Goal: Information Seeking & Learning: Learn about a topic

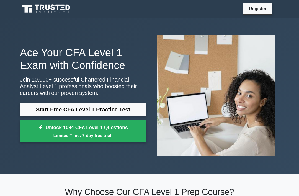
click at [137, 108] on link "Start Free CFA Level 1 Practice Test" at bounding box center [83, 109] width 126 height 13
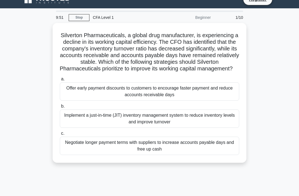
scroll to position [9, 0]
click at [3, 195] on main "9:37 Stop CFA Level 1 Beginner 1/10 Silverton Pharmaceuticals, a global drug ma…" at bounding box center [149, 148] width 299 height 281
click at [228, 94] on div "Offer early payment discounts to customers to encourage faster payment and redu…" at bounding box center [149, 91] width 179 height 18
click at [60, 81] on input "a. Offer early payment discounts to customers to encourage faster payment and r…" at bounding box center [60, 79] width 0 height 4
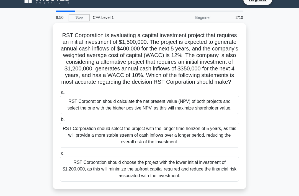
click at [92, 114] on div "RST Corporation should calculate the net present value (NPV) of both projects a…" at bounding box center [149, 105] width 179 height 18
click at [60, 94] on input "a. RST Corporation should calculate the net present value (NPV) of both project…" at bounding box center [60, 93] width 0 height 4
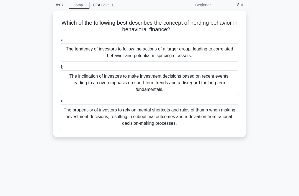
scroll to position [22, 0]
click at [74, 84] on div "The inclination of investors to make investment decisions based on recent event…" at bounding box center [149, 82] width 179 height 25
click at [60, 69] on input "b. The inclination of investors to make investment decisions based on recent ev…" at bounding box center [60, 67] width 0 height 4
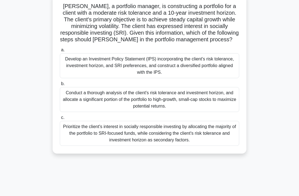
scroll to position [38, 0]
click at [75, 138] on div "Prioritize the client's interest in socially responsible investing by allocatin…" at bounding box center [149, 133] width 179 height 25
click at [60, 119] on input "c. Prioritize the client's interest in socially responsible investing by alloca…" at bounding box center [60, 118] width 0 height 4
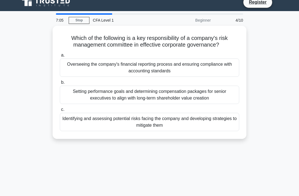
scroll to position [7, 0]
click at [78, 124] on div "Identifying and assessing potential risks facing the company and developing str…" at bounding box center [149, 122] width 179 height 18
click at [60, 111] on input "c. Identifying and assessing potential risks facing the company and developing …" at bounding box center [60, 110] width 0 height 4
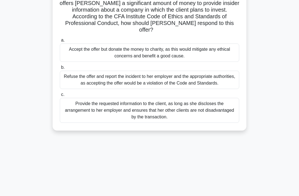
scroll to position [55, 0]
click at [75, 84] on div "Refuse the offer and report the incident to her employer and the appropriate au…" at bounding box center [149, 80] width 179 height 18
click at [60, 69] on input "b. Refuse the offer and report the incident to her employer and the appropriate…" at bounding box center [60, 68] width 0 height 4
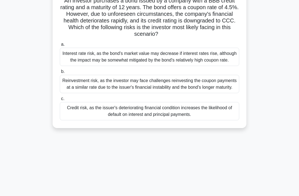
scroll to position [47, 0]
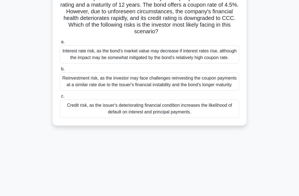
click at [74, 118] on div "Credit risk, as the issuer's deteriorating financial condition increases the li…" at bounding box center [149, 108] width 179 height 18
click at [60, 98] on input "c. Credit risk, as the issuer's deteriorating financial condition increases the…" at bounding box center [60, 96] width 0 height 4
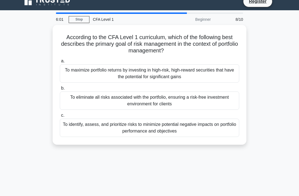
scroll to position [7, 0]
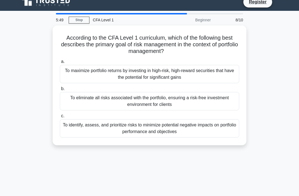
click at [76, 129] on div "To identify, assess, and prioritize risks to minimize potential negative impact…" at bounding box center [149, 128] width 179 height 18
click at [60, 118] on input "c. To identify, assess, and prioritize risks to minimize potential negative imp…" at bounding box center [60, 116] width 0 height 4
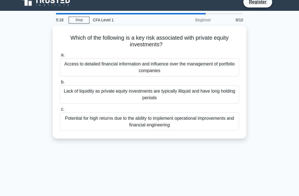
click at [72, 96] on div "Lack of liquidity as private equity investments are typically illiquid and have…" at bounding box center [149, 94] width 179 height 18
click at [60, 84] on input "b. Lack of liquidity as private equity investments are typically illiquid and h…" at bounding box center [60, 82] width 0 height 4
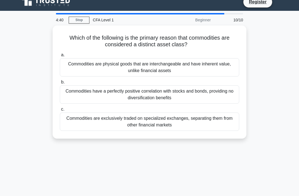
click at [71, 122] on div "Commodities are exclusively traded on specialized exchanges, separating them fr…" at bounding box center [149, 121] width 179 height 18
click at [60, 111] on input "c. Commodities are exclusively traded on specialized exchanges, separating them…" at bounding box center [60, 109] width 0 height 4
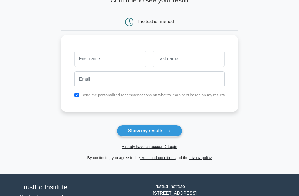
scroll to position [45, 0]
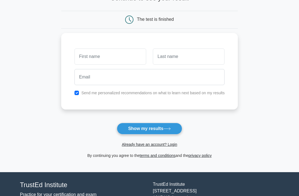
click at [122, 127] on button "Show my results" at bounding box center [149, 129] width 65 height 12
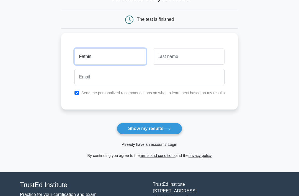
type input "Fathin"
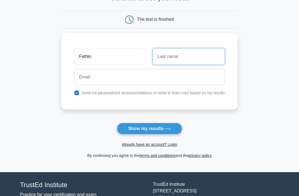
click at [172, 61] on input "text" at bounding box center [189, 56] width 72 height 16
type input "Naj"
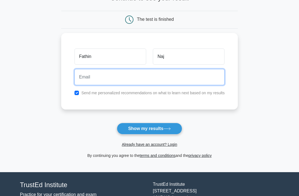
click at [137, 75] on input "email" at bounding box center [149, 77] width 150 height 16
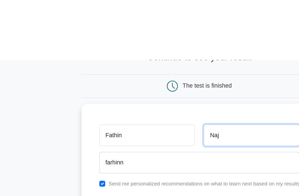
scroll to position [0, 0]
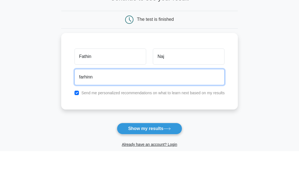
click at [119, 114] on input "farhinn" at bounding box center [149, 122] width 150 height 16
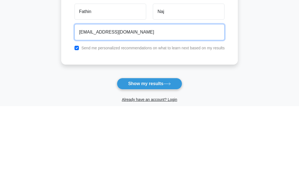
type input "fathinnajwa29@gmail.com"
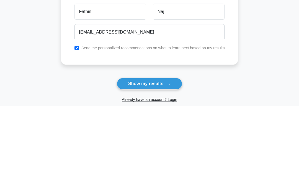
click at [71, 134] on div "Send me personalized recommendations on what to learn next based on my results" at bounding box center [149, 137] width 157 height 7
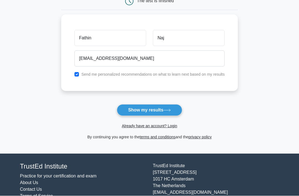
click at [162, 109] on button "Show my results" at bounding box center [149, 110] width 65 height 12
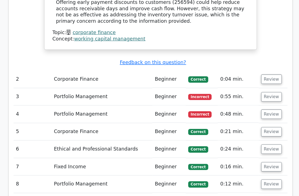
scroll to position [719, 0]
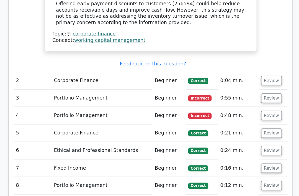
click at [250, 69] on button "Review" at bounding box center [259, 73] width 19 height 9
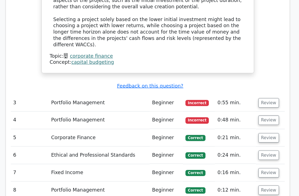
scroll to position [1030, 0]
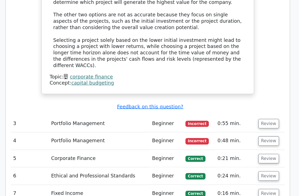
click at [250, 108] on button "Review" at bounding box center [259, 112] width 19 height 9
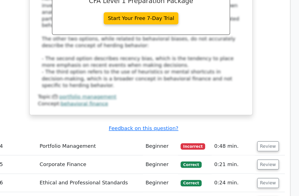
scroll to position [1306, 0]
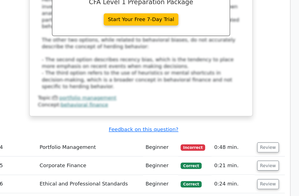
click at [250, 123] on button "Review" at bounding box center [259, 127] width 19 height 9
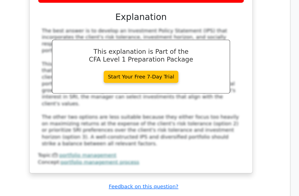
scroll to position [1577, 0]
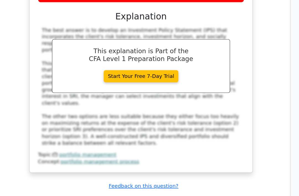
click at [250, 182] on button "Review" at bounding box center [259, 186] width 19 height 9
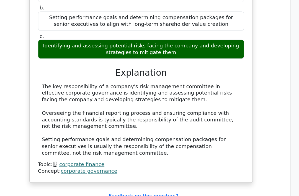
scroll to position [1809, 0]
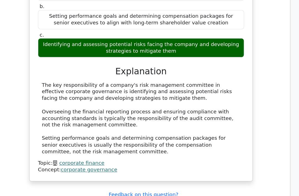
click at [250, 190] on button "Review" at bounding box center [259, 194] width 19 height 9
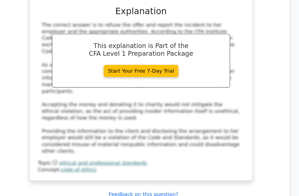
scroll to position [2155, 0]
click at [250, 180] on button "Review" at bounding box center [259, 184] width 19 height 9
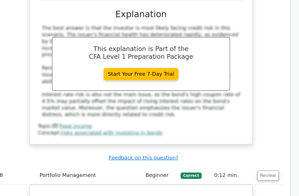
scroll to position [2473, 0]
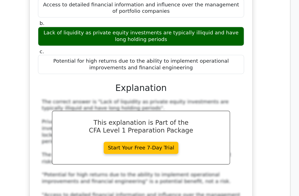
scroll to position [2941, 0]
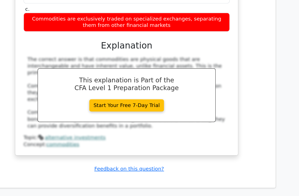
scroll to position [3251, 0]
